Goal: Information Seeking & Learning: Learn about a topic

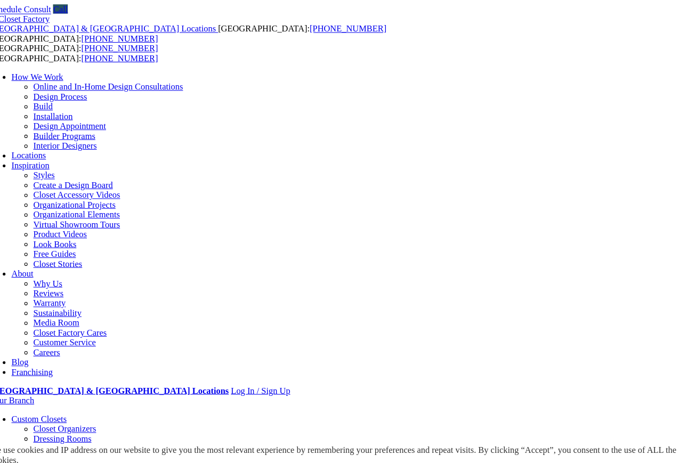
scroll to position [45, 0]
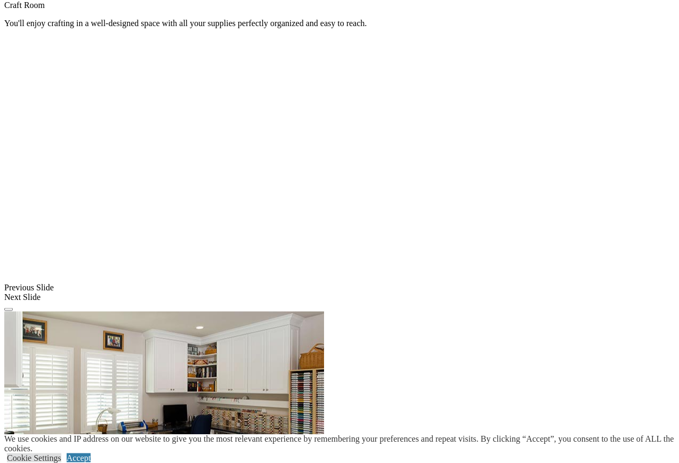
scroll to position [727, 0]
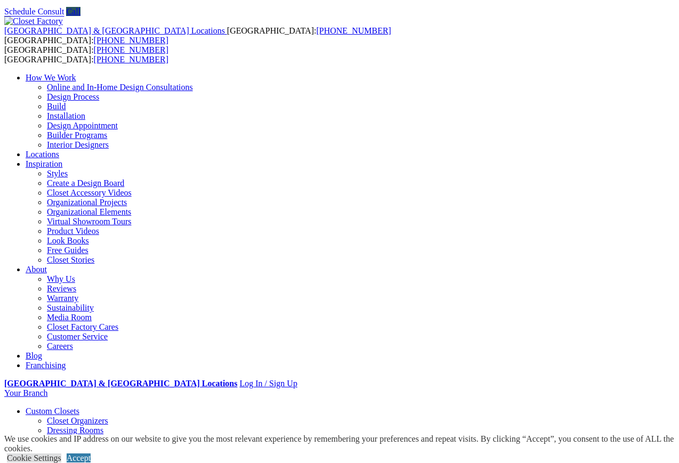
scroll to position [0, 0]
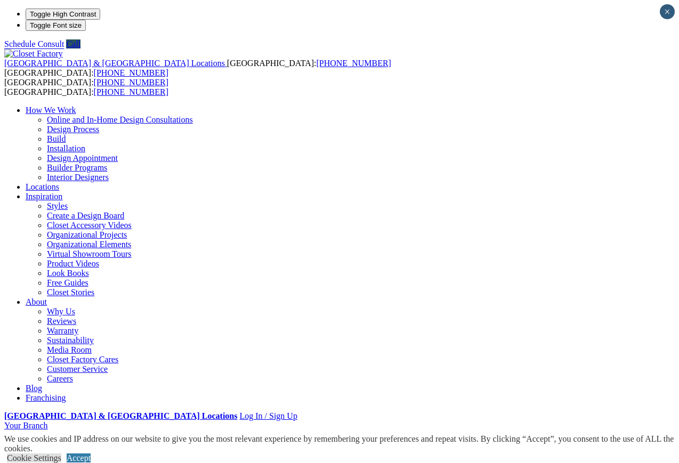
click at [631, 421] on li "Your Branch ZIP code *" at bounding box center [339, 426] width 671 height 10
type input "*****"
click input "*" at bounding box center [0, 0] width 0 height 0
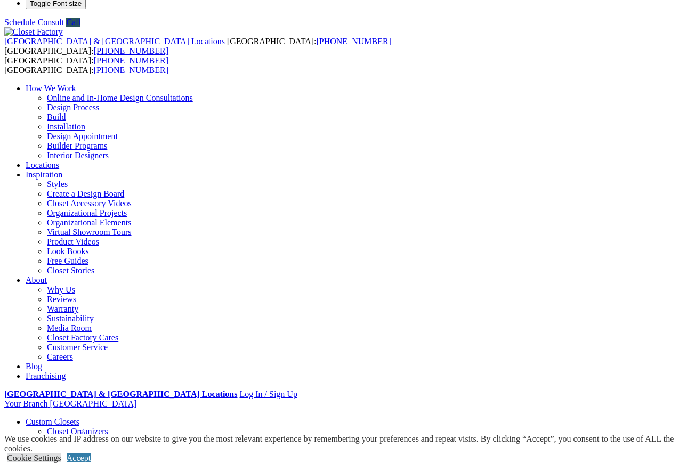
scroll to position [34, 0]
